Goal: Navigation & Orientation: Find specific page/section

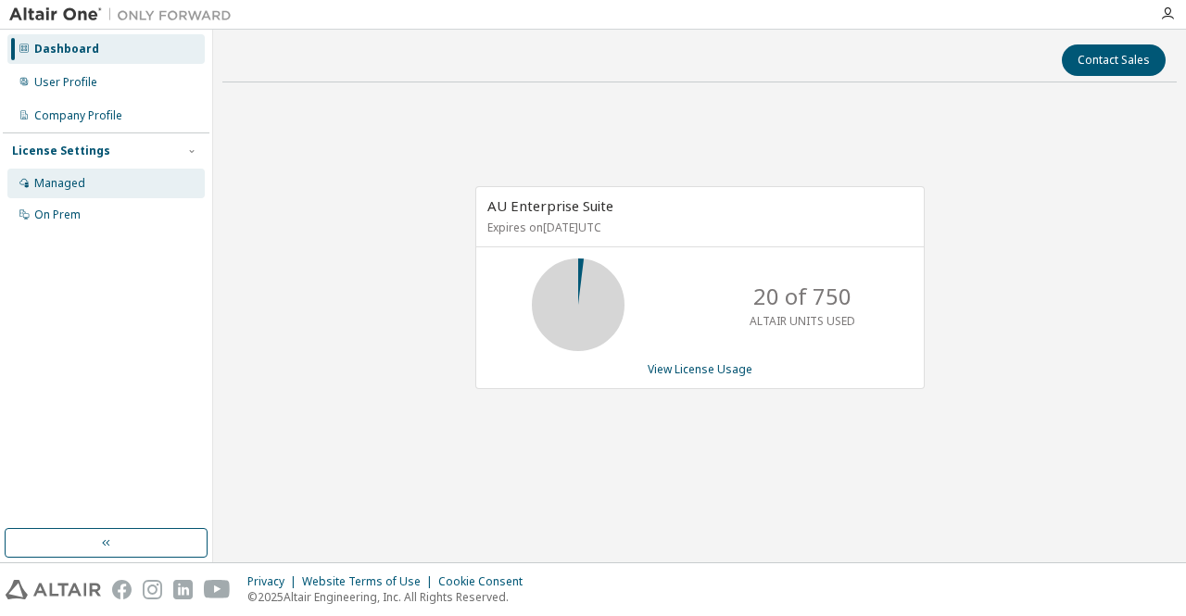
click at [61, 177] on div "Managed" at bounding box center [59, 183] width 51 height 15
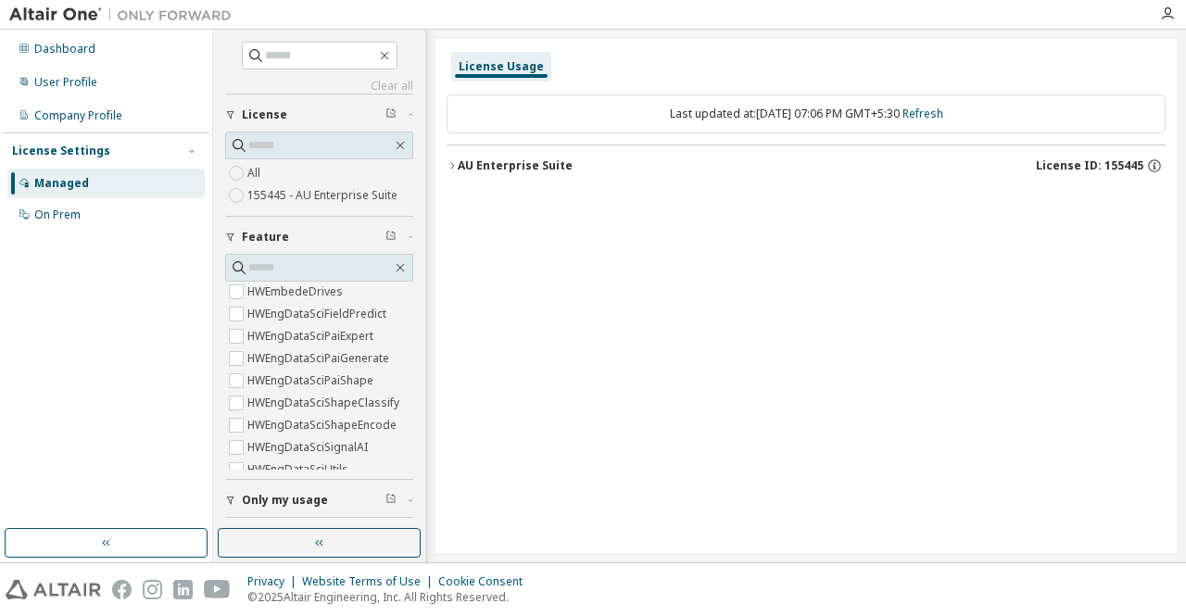
scroll to position [1451, 0]
